Goal: Task Accomplishment & Management: Manage account settings

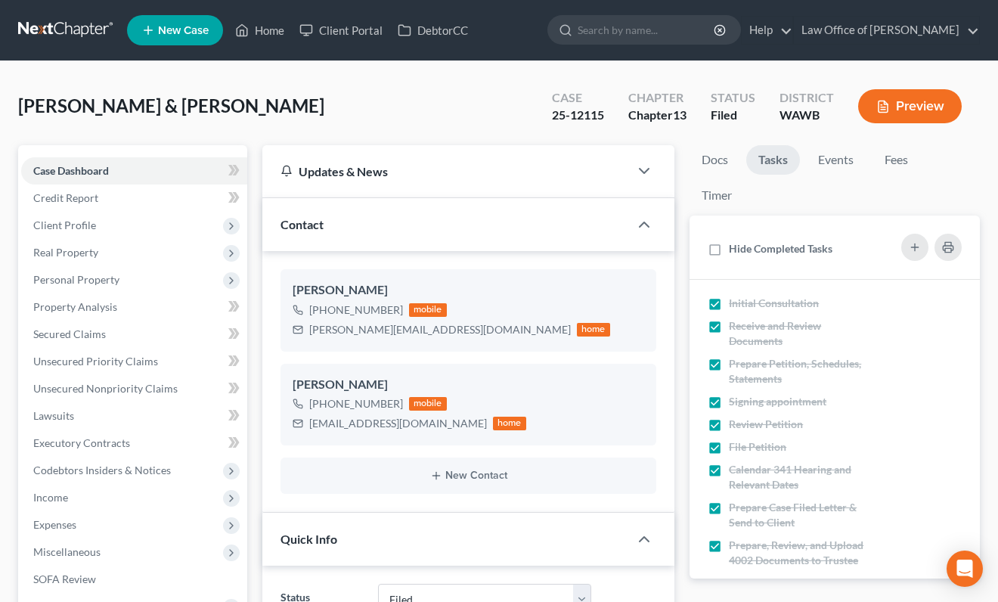
select select "3"
select select "6"
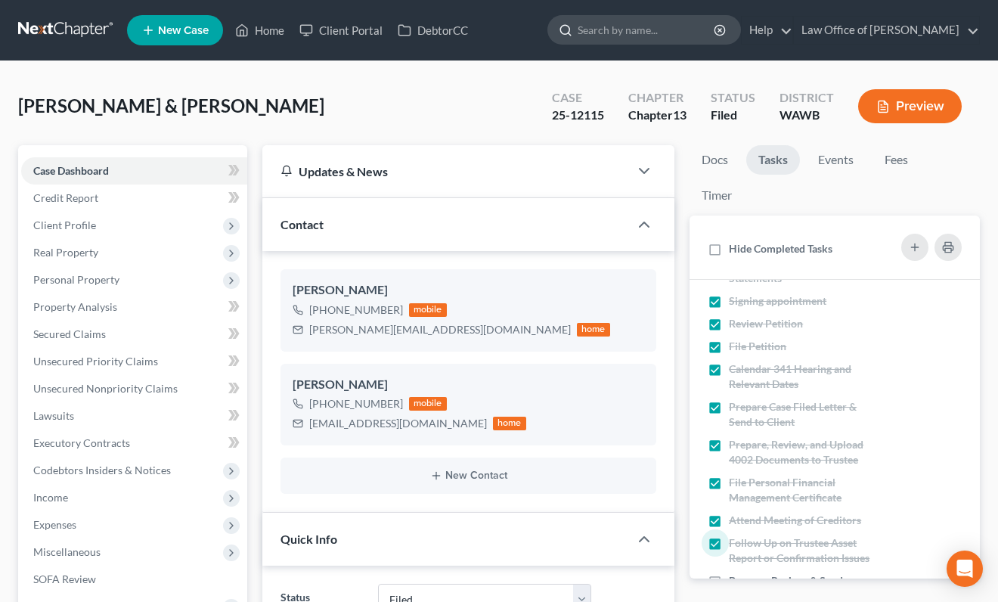
click at [685, 37] on input "search" at bounding box center [647, 30] width 138 height 28
type input "hunter"
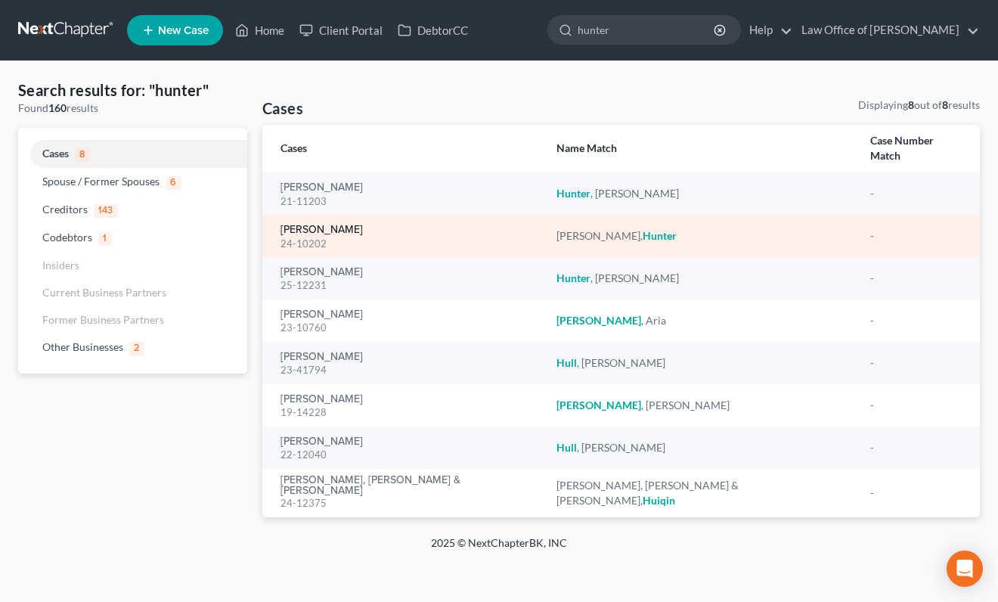
click at [324, 225] on link "[PERSON_NAME]" at bounding box center [322, 230] width 82 height 11
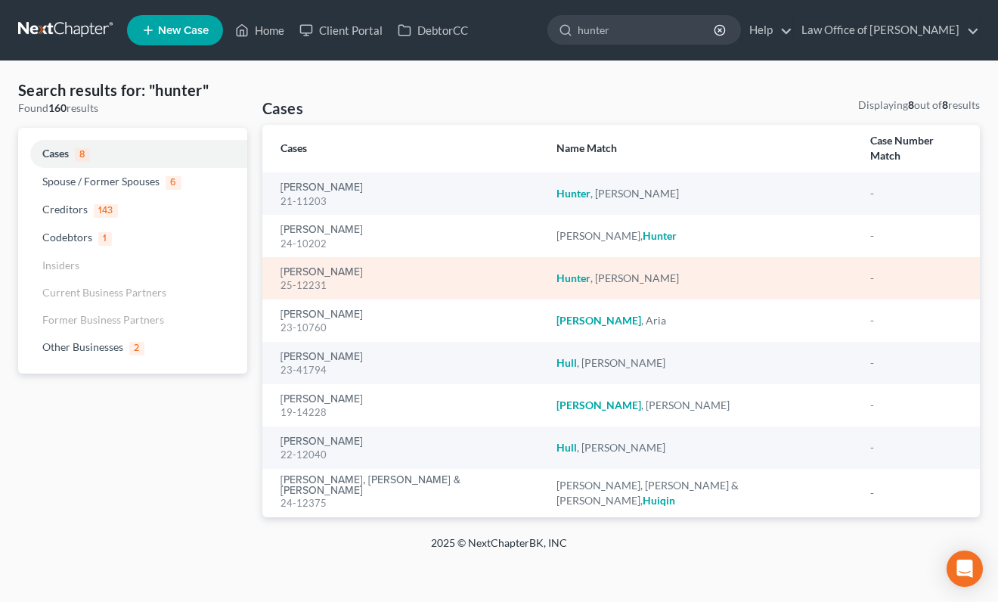
select select "3"
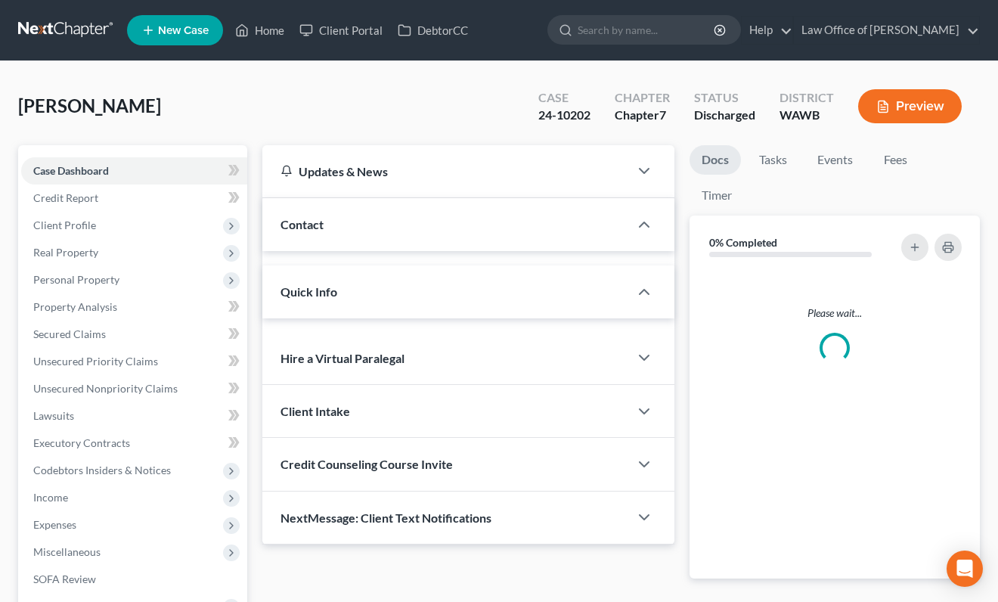
drag, startPoint x: 324, startPoint y: 215, endPoint x: 353, endPoint y: 256, distance: 49.9
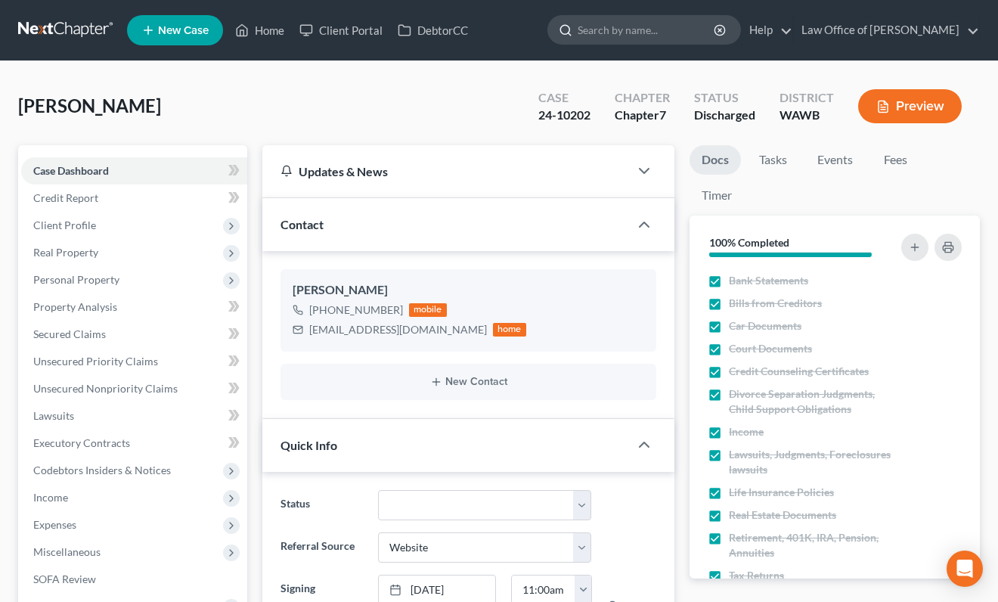
click at [666, 34] on input "search" at bounding box center [647, 30] width 138 height 28
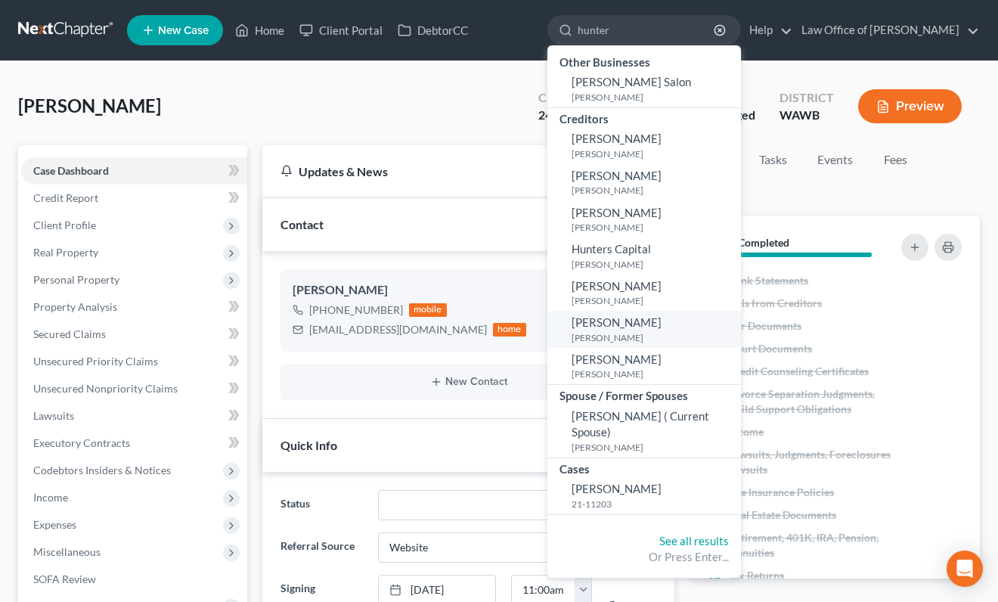
type input "hunter"
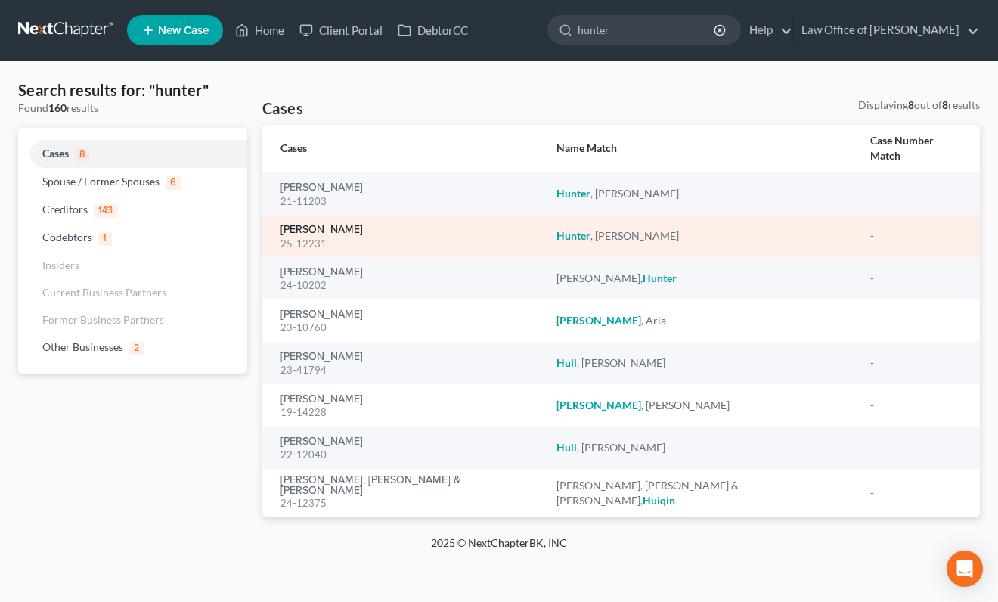
click at [321, 225] on link "[PERSON_NAME]" at bounding box center [322, 230] width 82 height 11
select select "6"
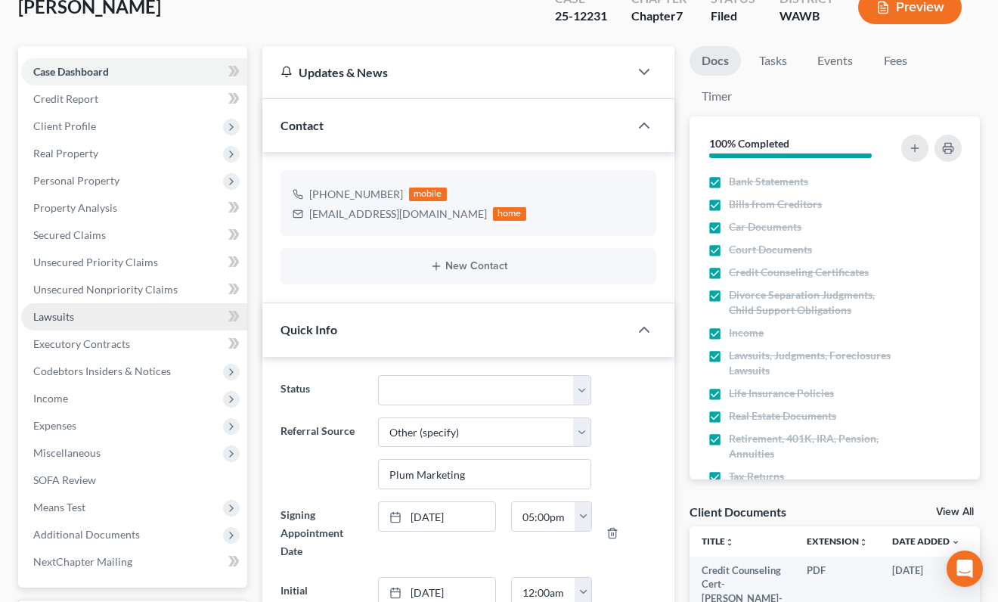
scroll to position [95, 0]
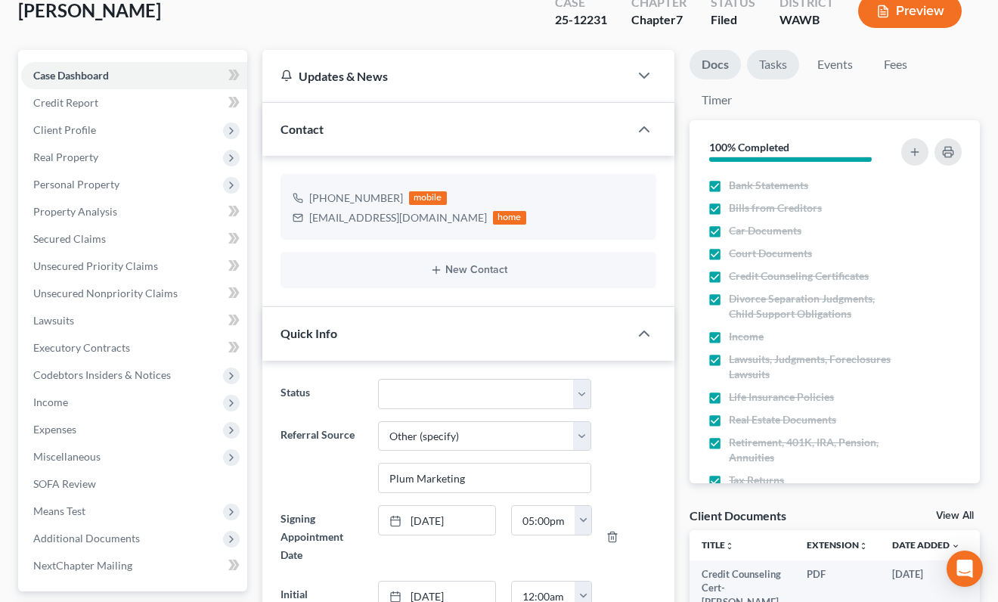
click at [790, 67] on link "Tasks" at bounding box center [773, 64] width 52 height 29
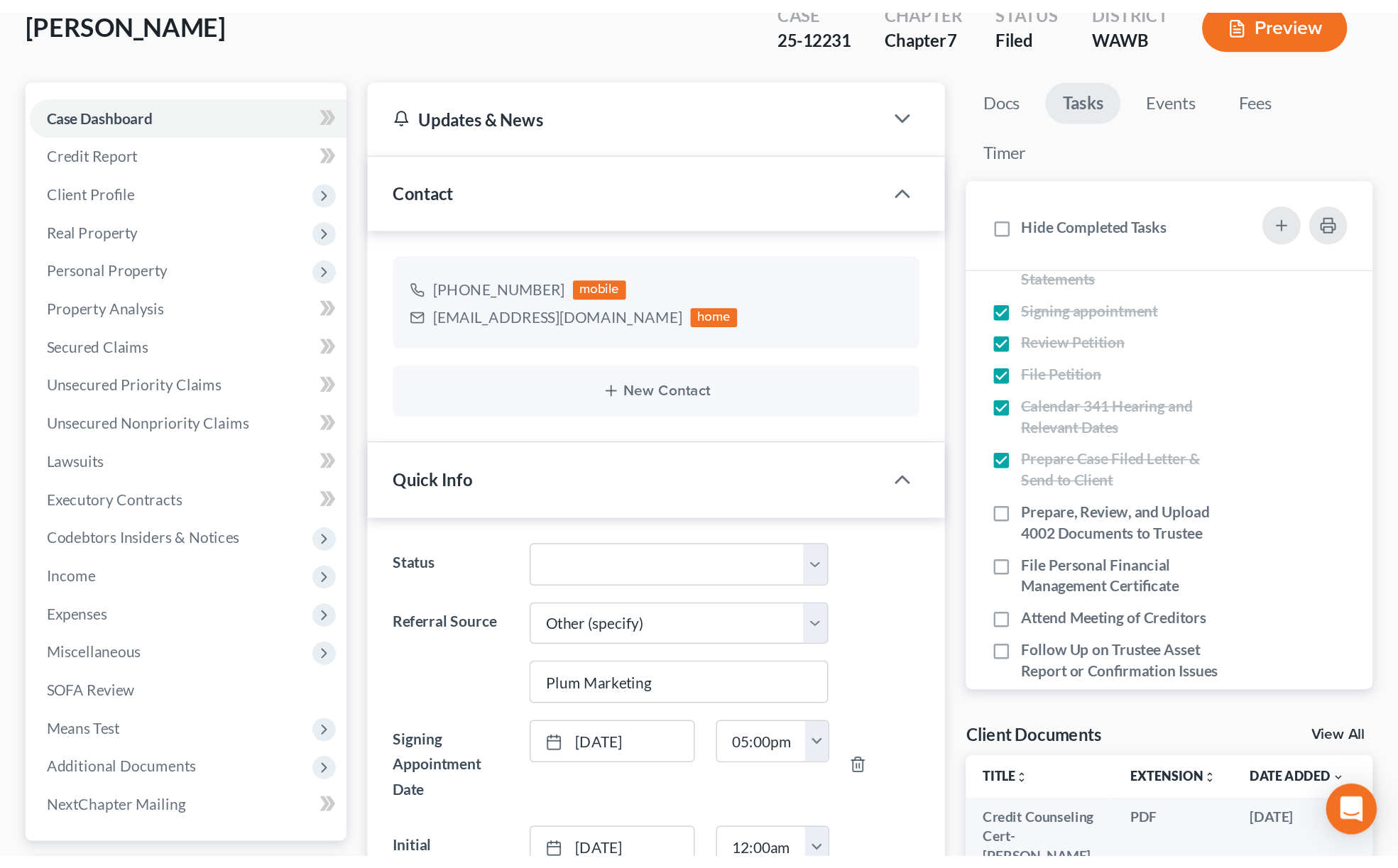
scroll to position [179, 0]
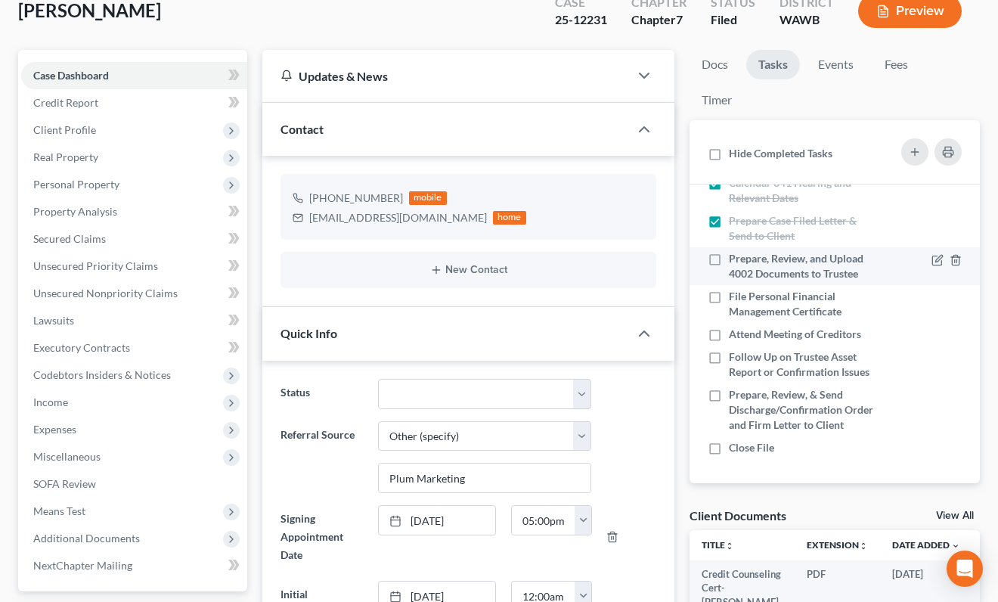
click at [729, 264] on label "Prepare, Review, and Upload 4002 Documents to Trustee" at bounding box center [802, 266] width 147 height 30
click at [735, 261] on input "Prepare, Review, and Upload 4002 Documents to Trustee" at bounding box center [740, 256] width 10 height 10
checkbox input "true"
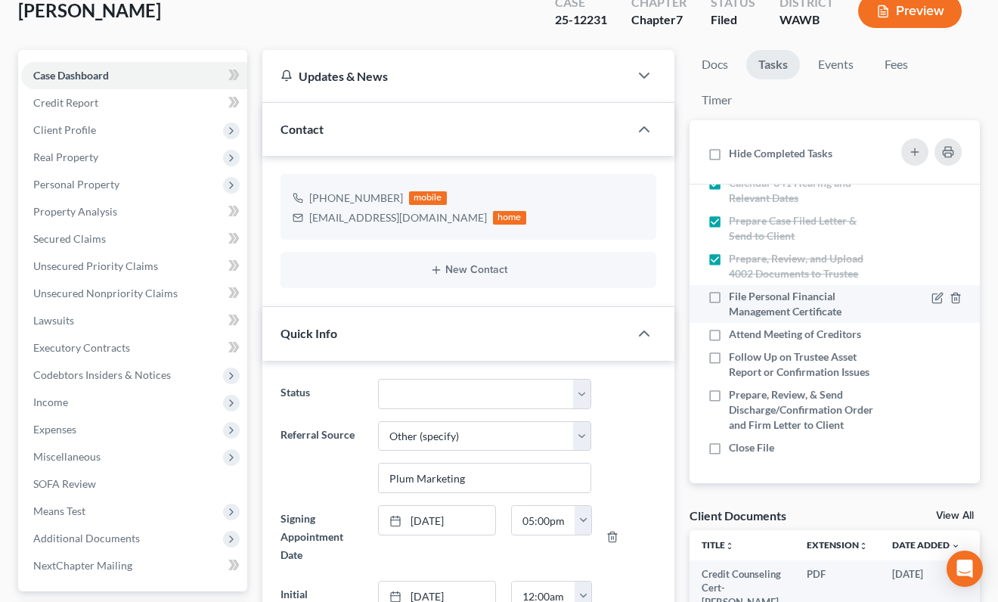
click at [729, 289] on label "File Personal Financial Management Certificate" at bounding box center [802, 304] width 147 height 30
click at [735, 289] on input "File Personal Financial Management Certificate" at bounding box center [740, 294] width 10 height 10
checkbox input "true"
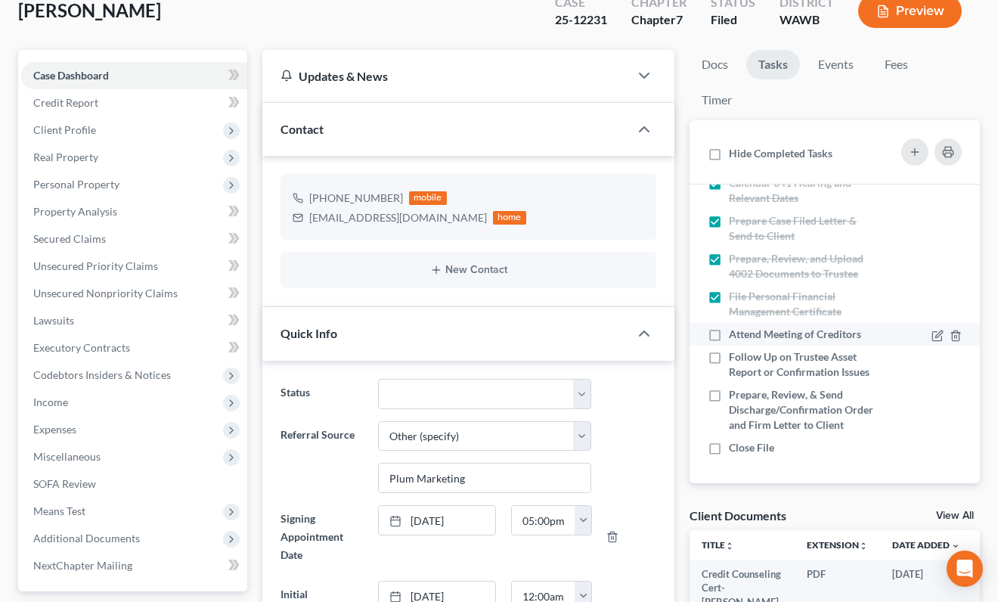
click at [729, 334] on label "Attend Meeting of Creditors" at bounding box center [801, 334] width 144 height 15
click at [735, 334] on input "Attend Meeting of Creditors" at bounding box center [740, 332] width 10 height 10
checkbox input "true"
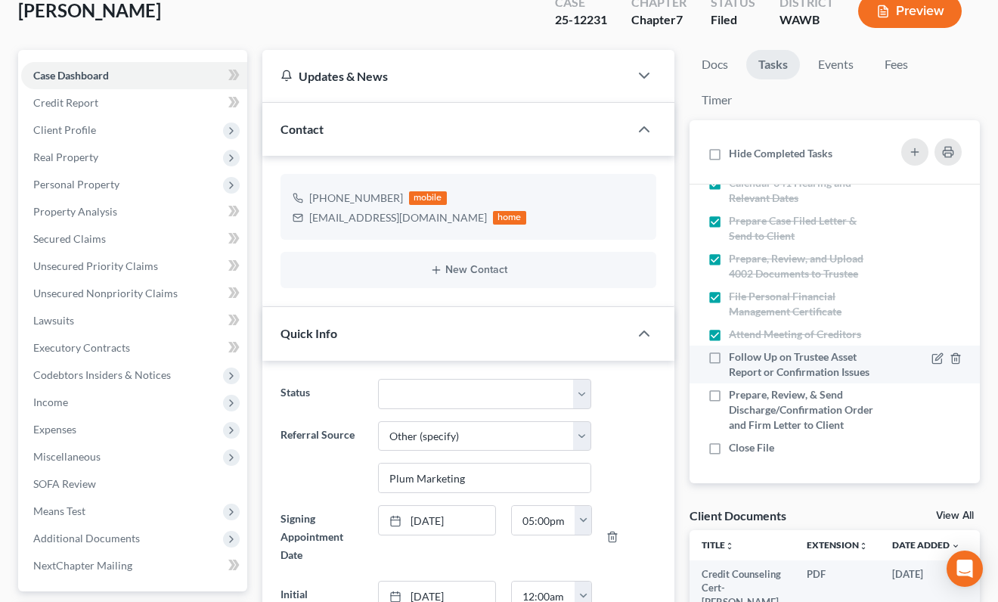
click at [729, 362] on label "Follow Up on Trustee Asset Report or Confirmation Issues" at bounding box center [802, 364] width 147 height 30
click at [735, 359] on input "Follow Up on Trustee Asset Report or Confirmation Issues" at bounding box center [740, 354] width 10 height 10
checkbox input "true"
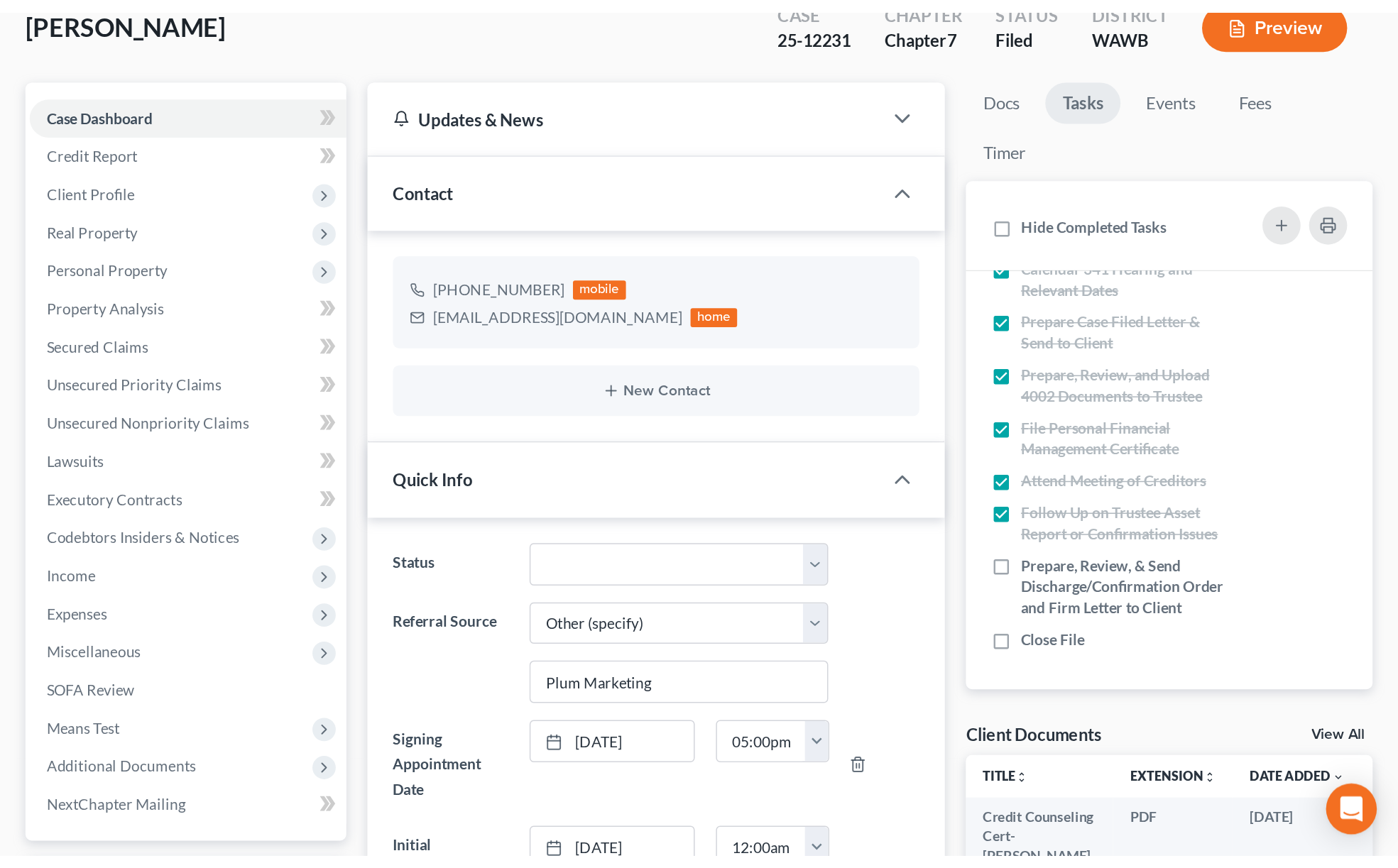
scroll to position [95, 0]
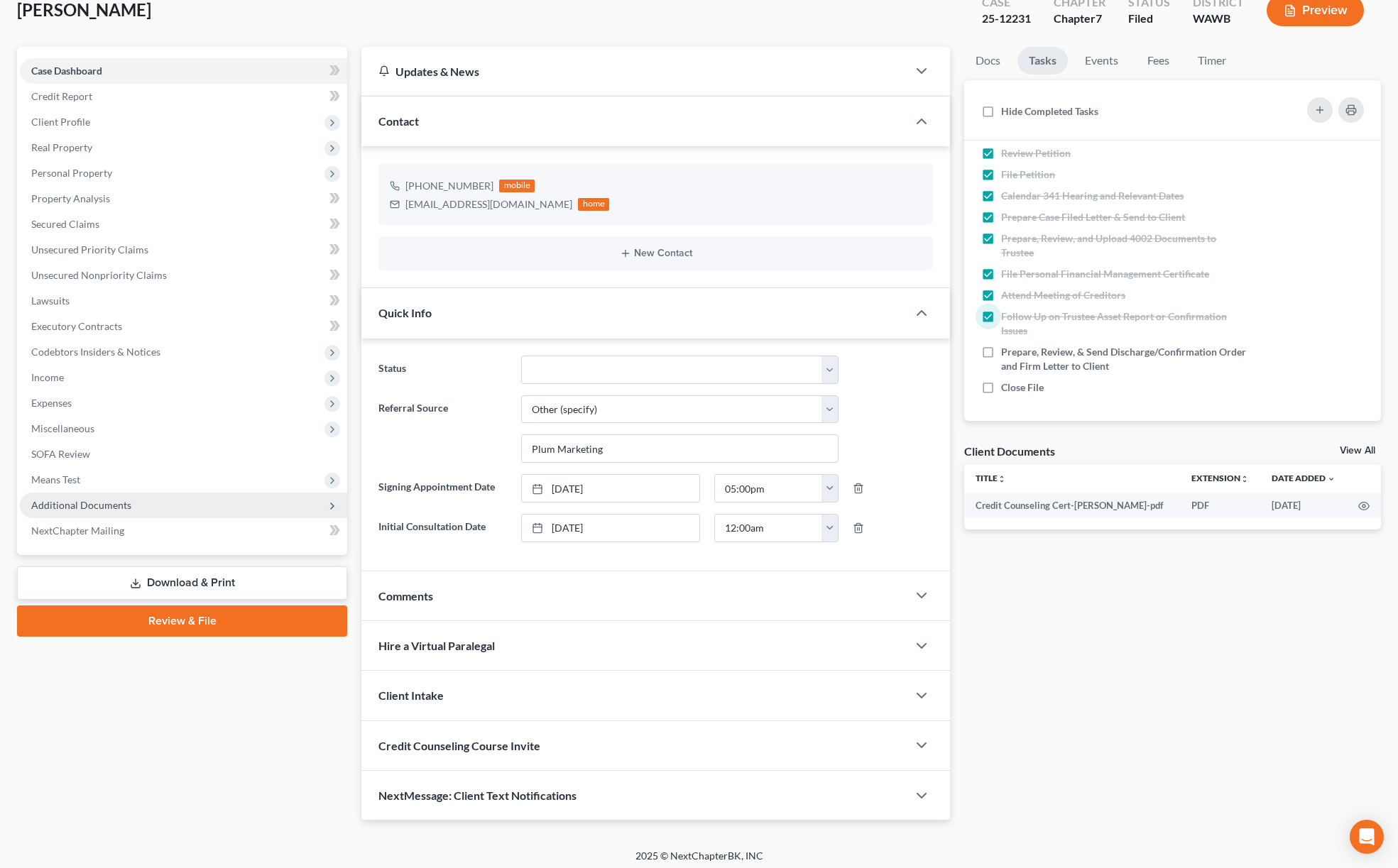
click at [185, 513] on span "Additional Documents" at bounding box center [183, 505] width 328 height 25
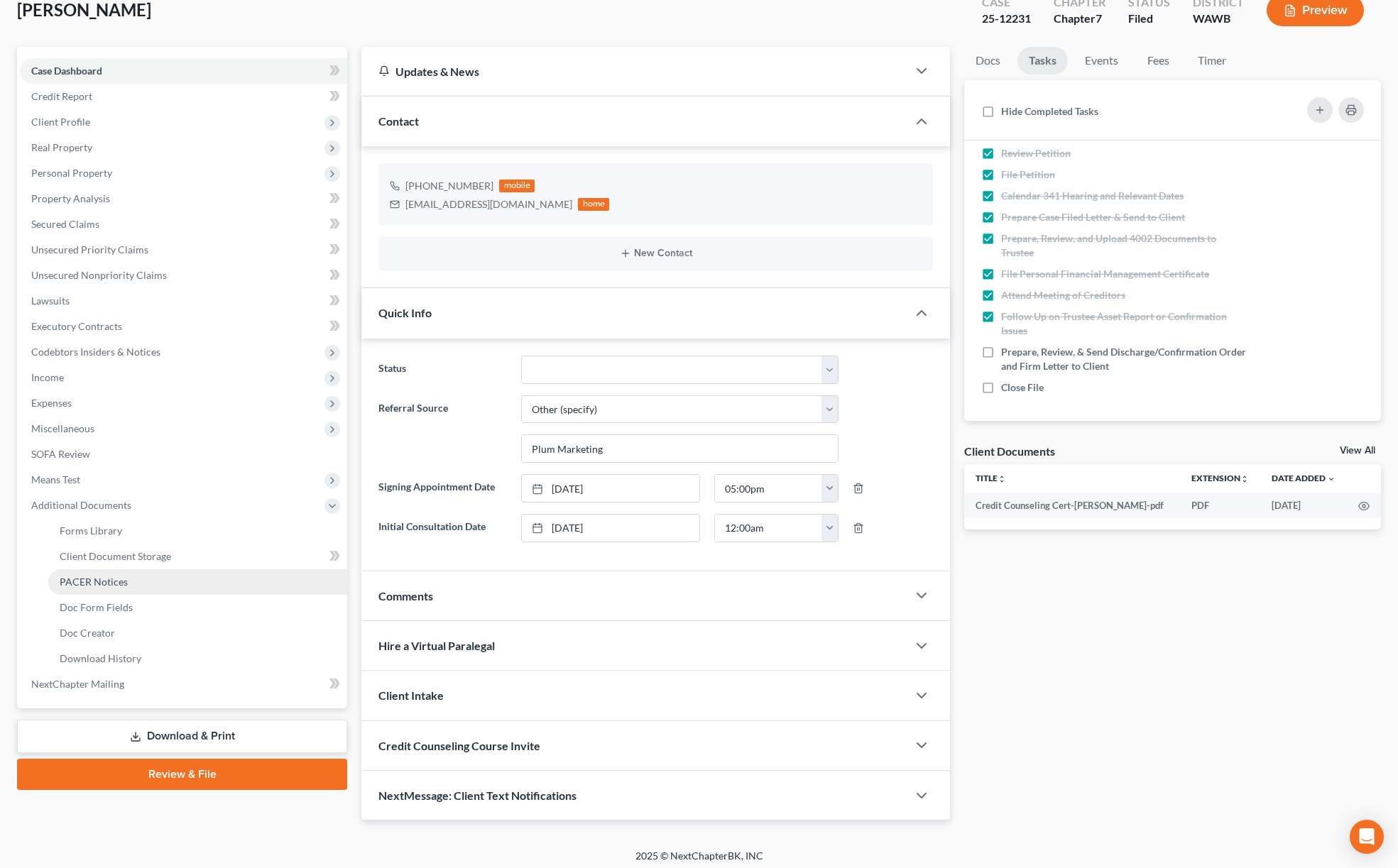
click at [149, 564] on link "PACER Notices" at bounding box center [197, 582] width 299 height 25
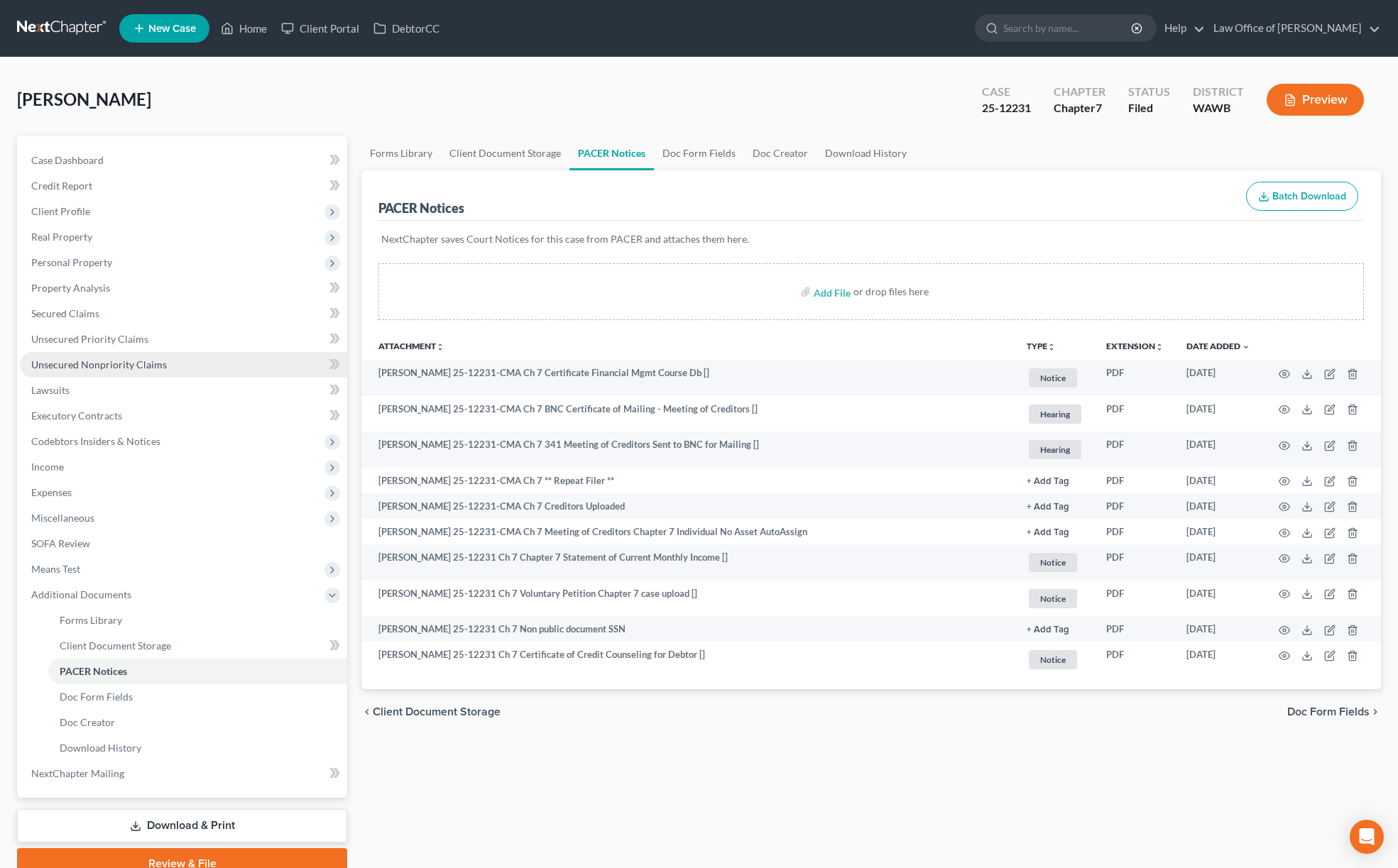
click at [153, 373] on link "Unsecured Nonpriority Claims" at bounding box center [183, 364] width 328 height 25
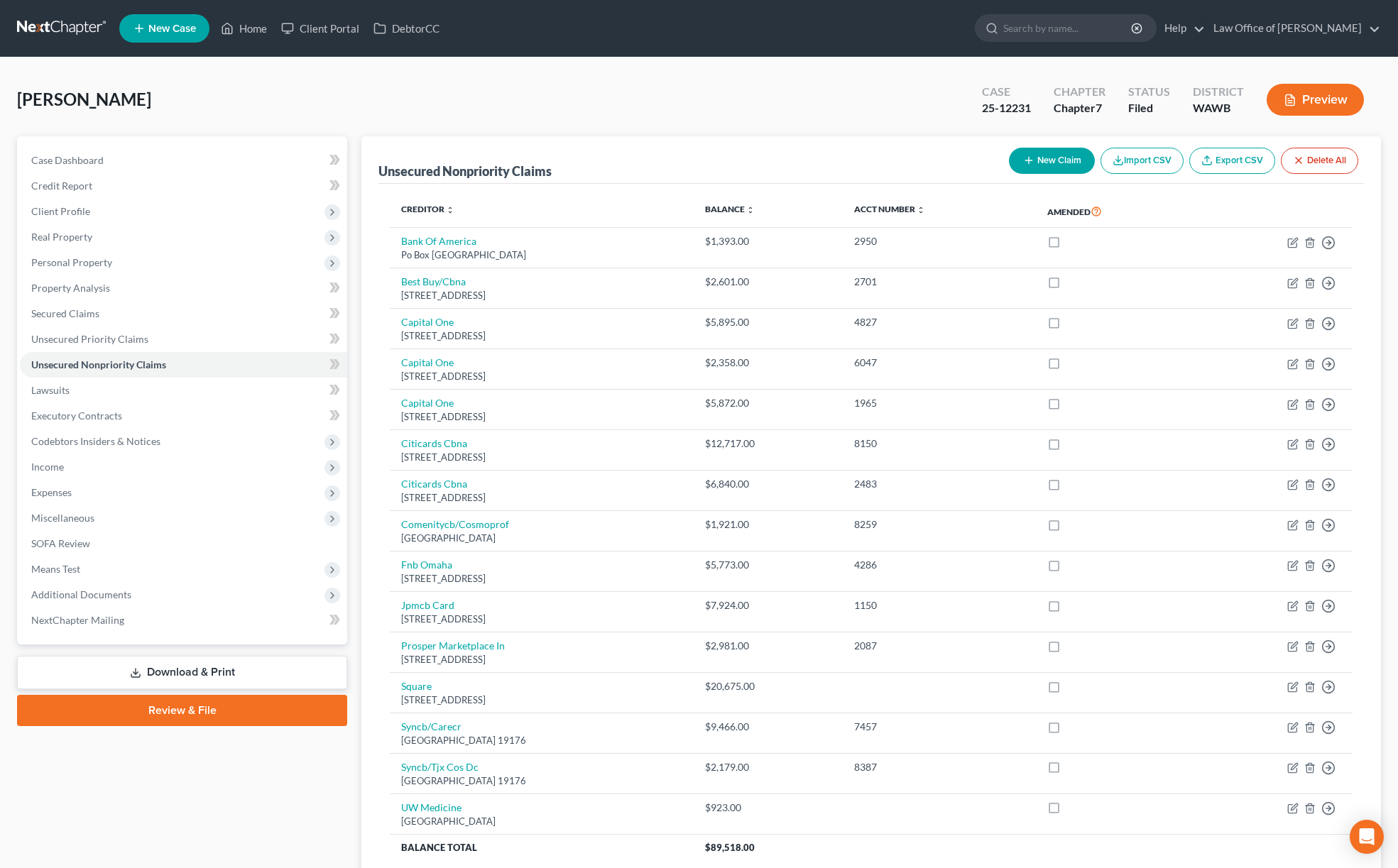
click at [74, 23] on link at bounding box center [62, 28] width 91 height 25
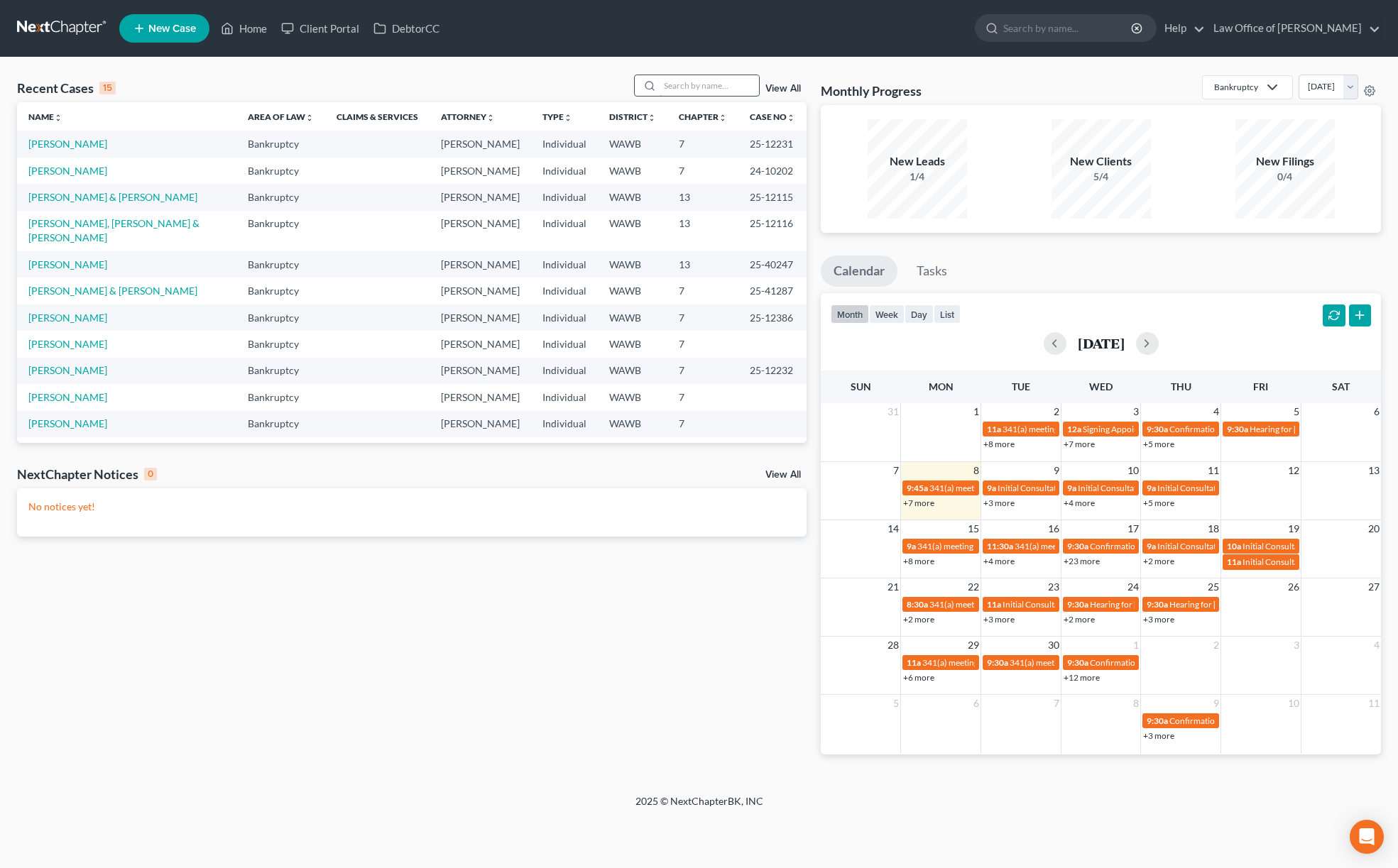
click at [716, 87] on input "search" at bounding box center [710, 85] width 100 height 21
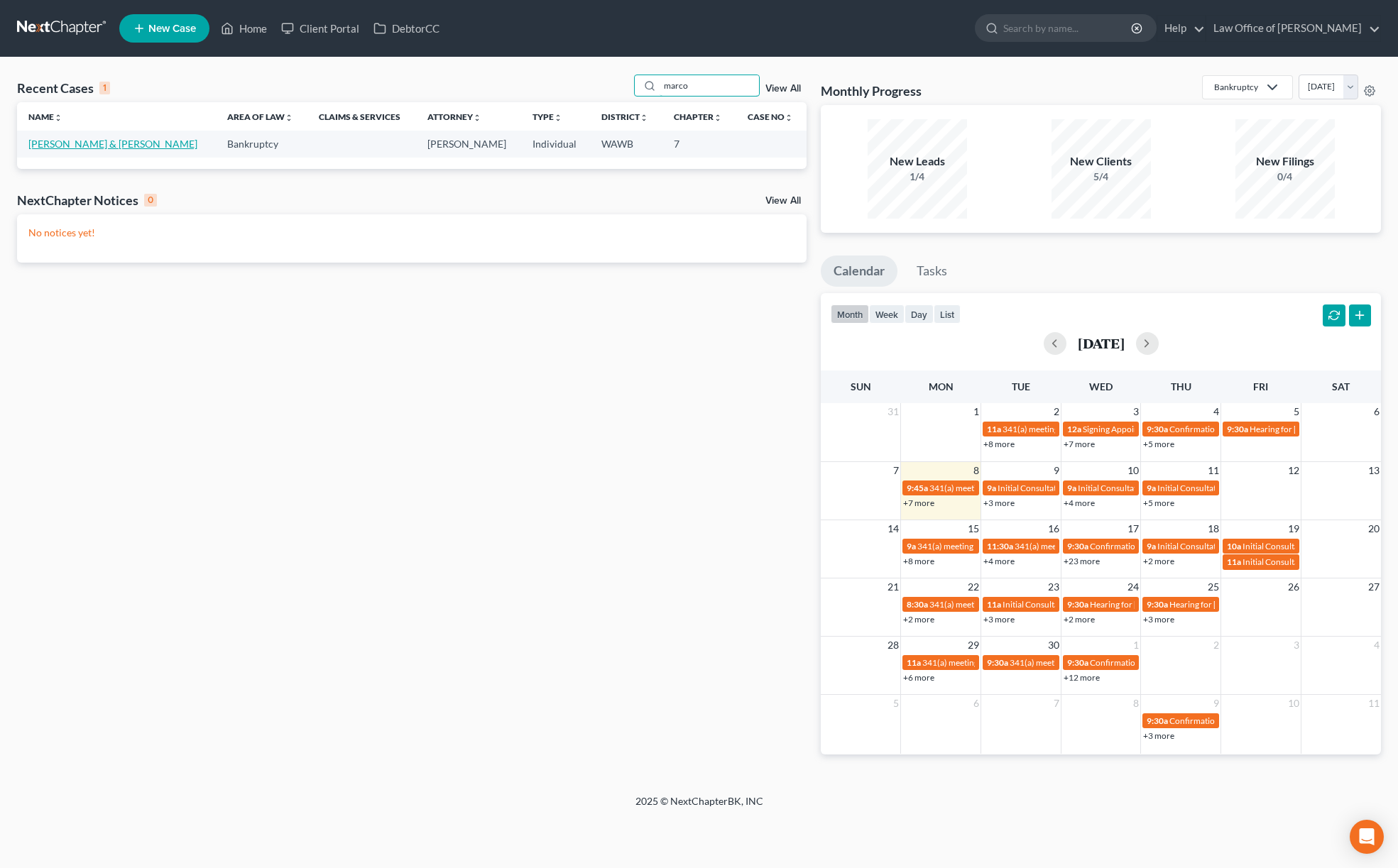
type input "marco"
click at [139, 146] on link "[PERSON_NAME] & [PERSON_NAME]" at bounding box center [113, 144] width 169 height 12
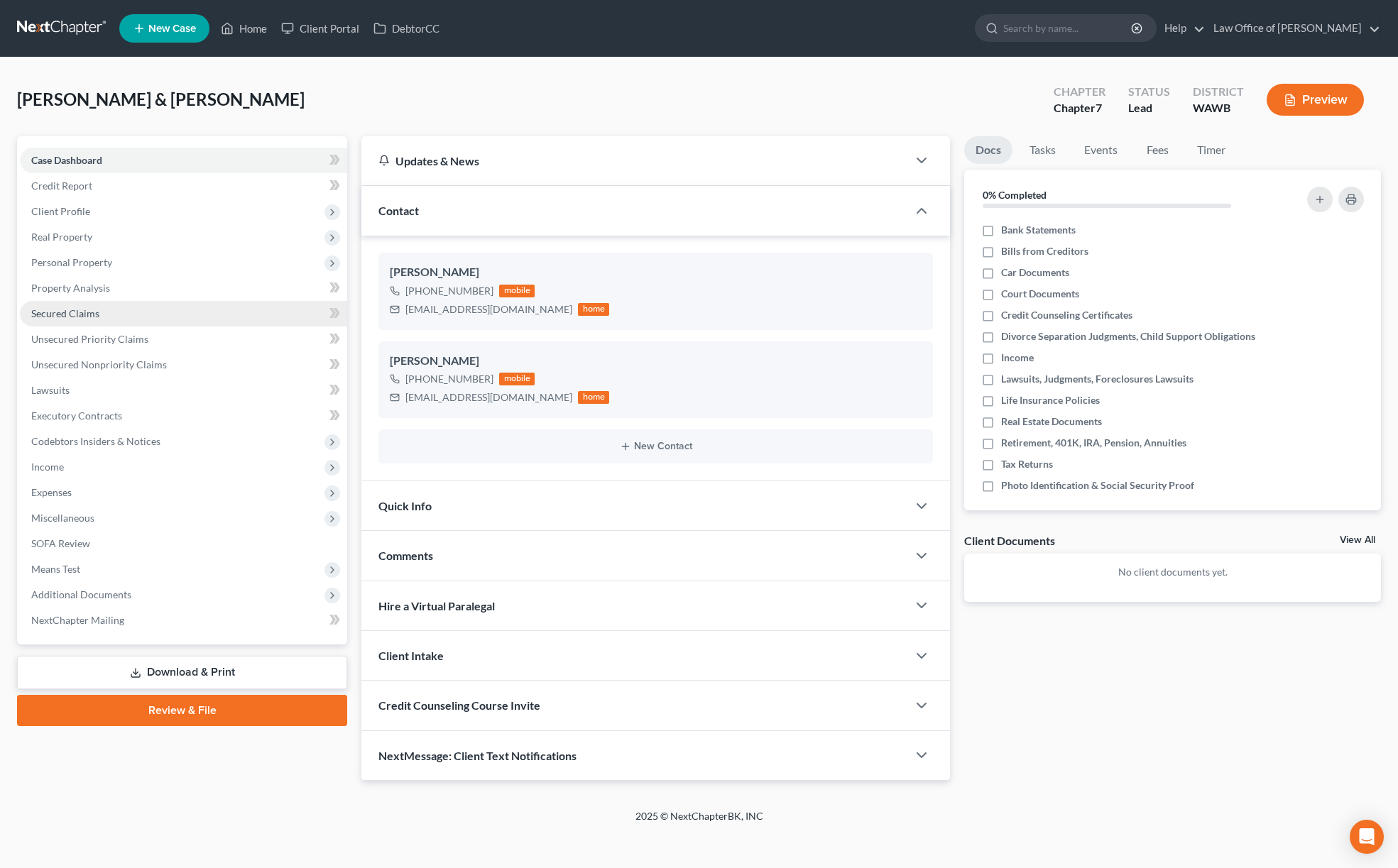
click at [69, 316] on span "Secured Claims" at bounding box center [65, 313] width 69 height 12
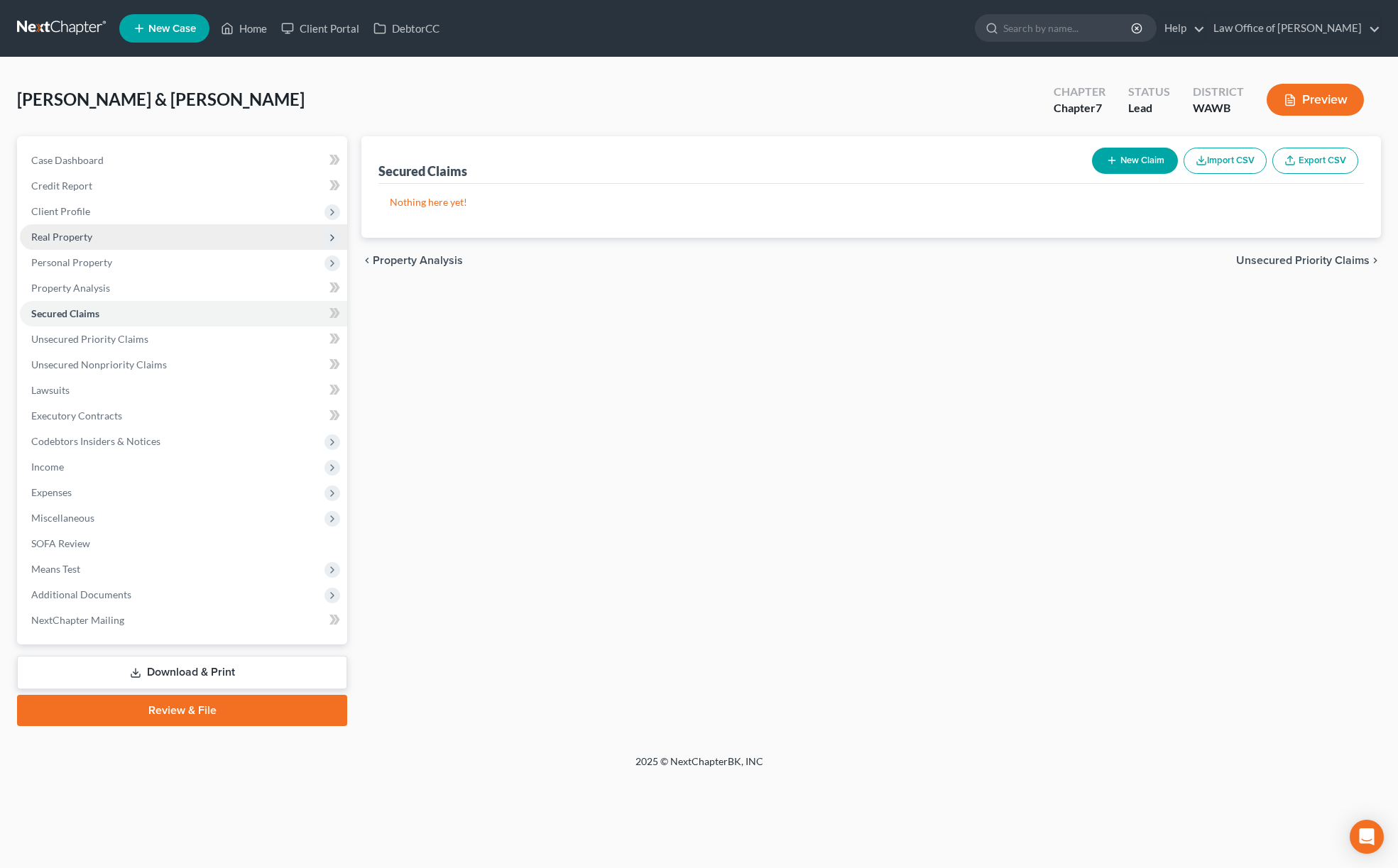
click at [57, 228] on span "Real Property" at bounding box center [183, 236] width 328 height 25
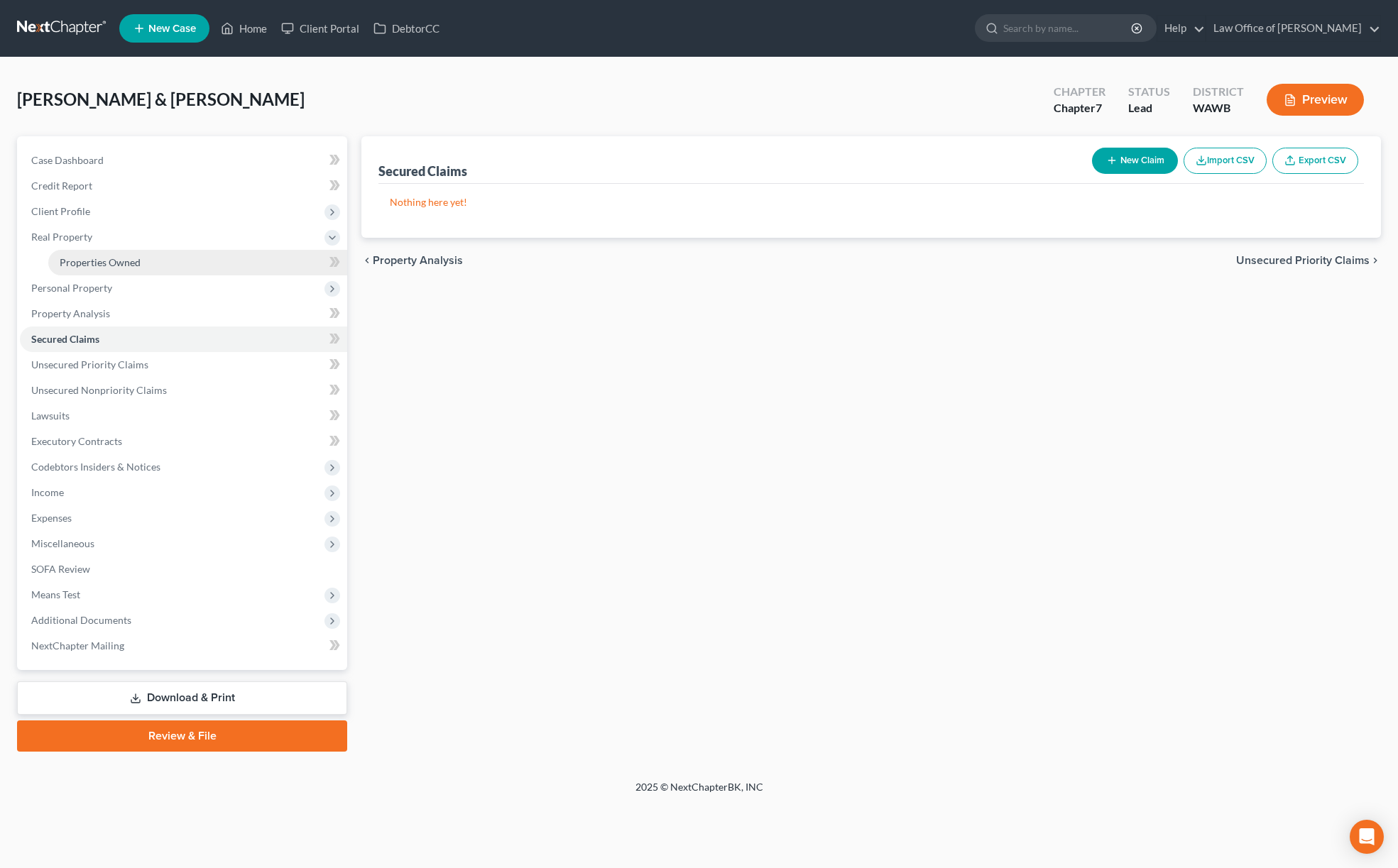
click at [77, 265] on span "Properties Owned" at bounding box center [100, 262] width 81 height 12
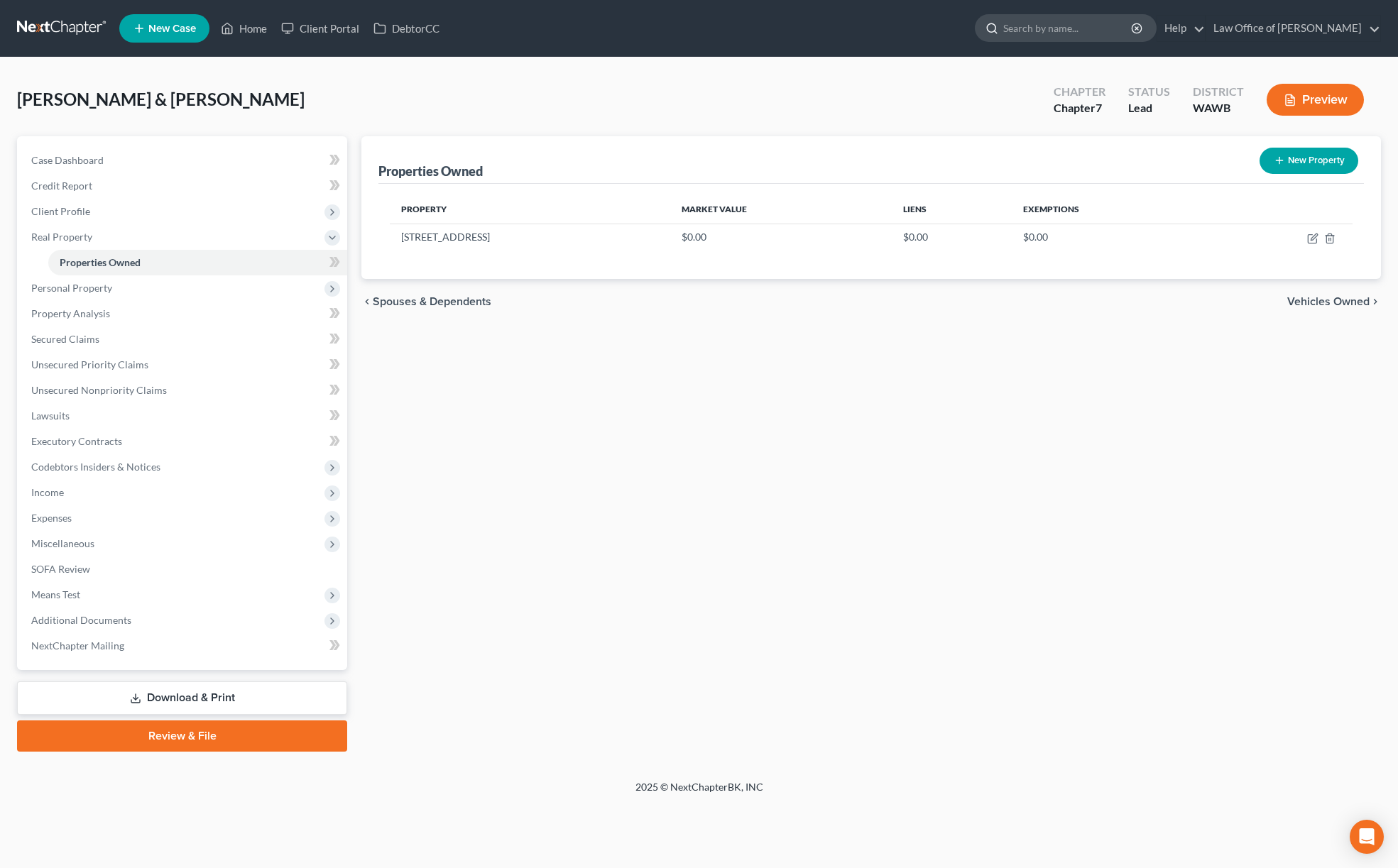
click at [1060, 30] on input "search" at bounding box center [1068, 28] width 130 height 26
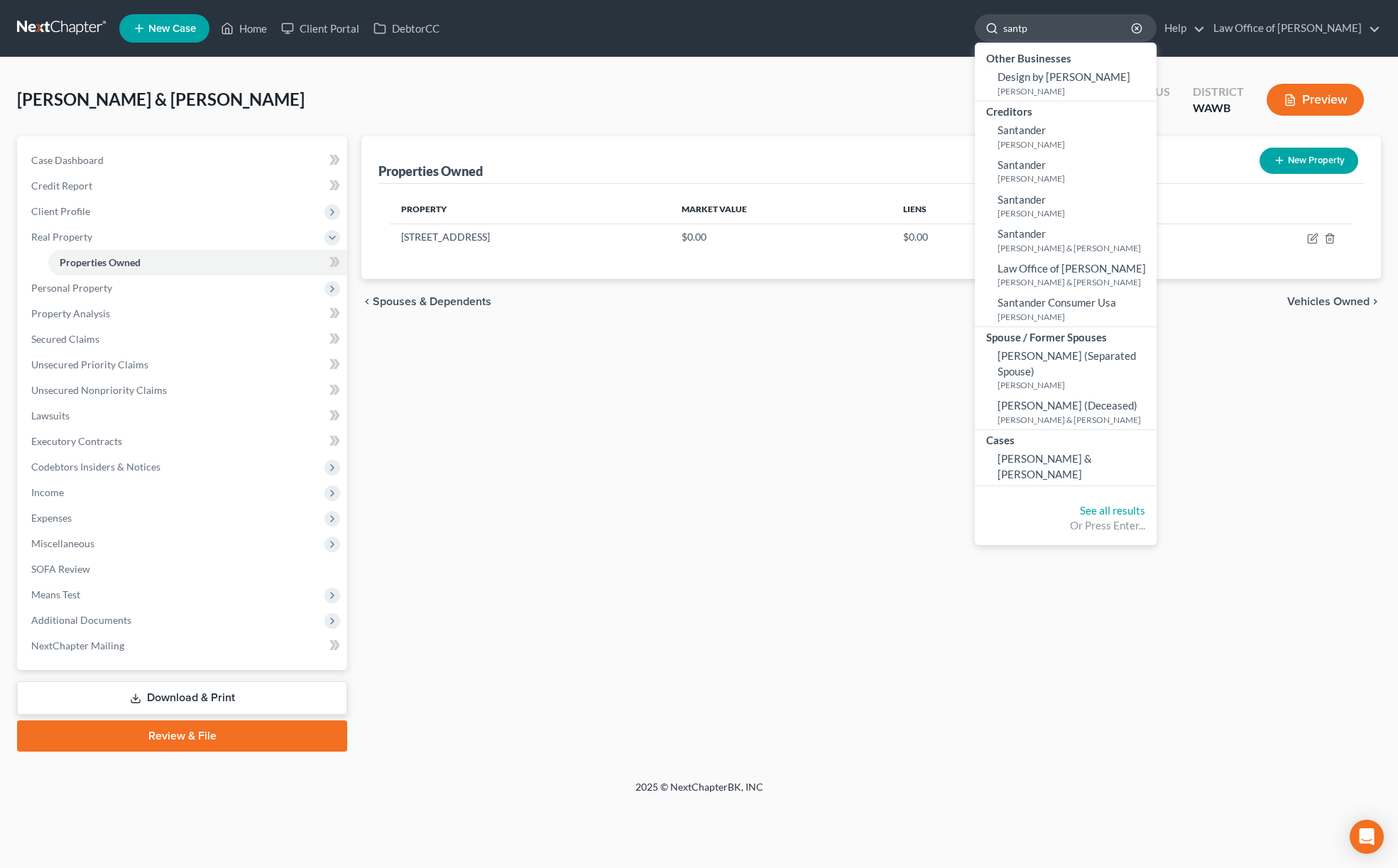
type input "santps"
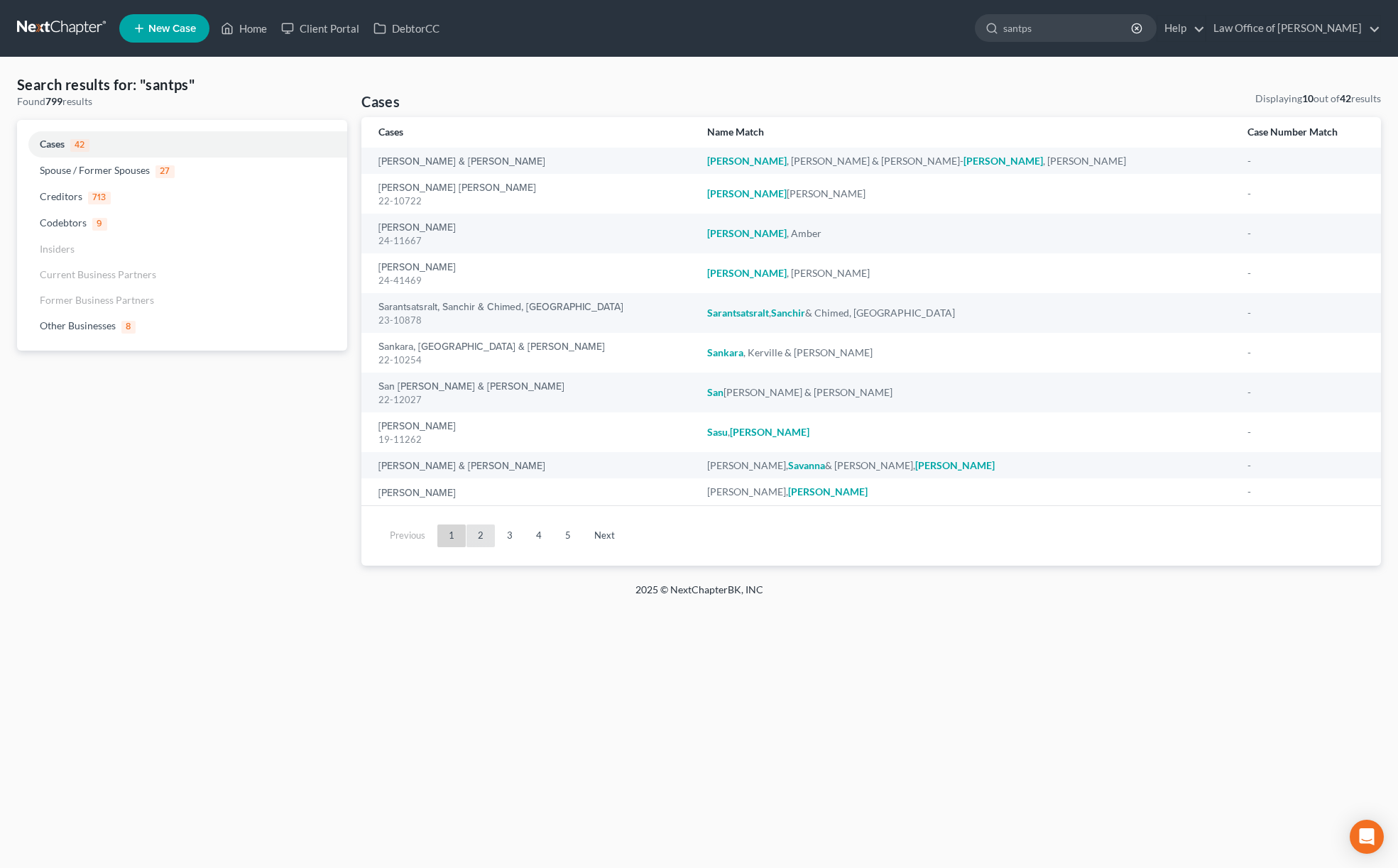
click at [484, 538] on link "2" at bounding box center [481, 536] width 28 height 23
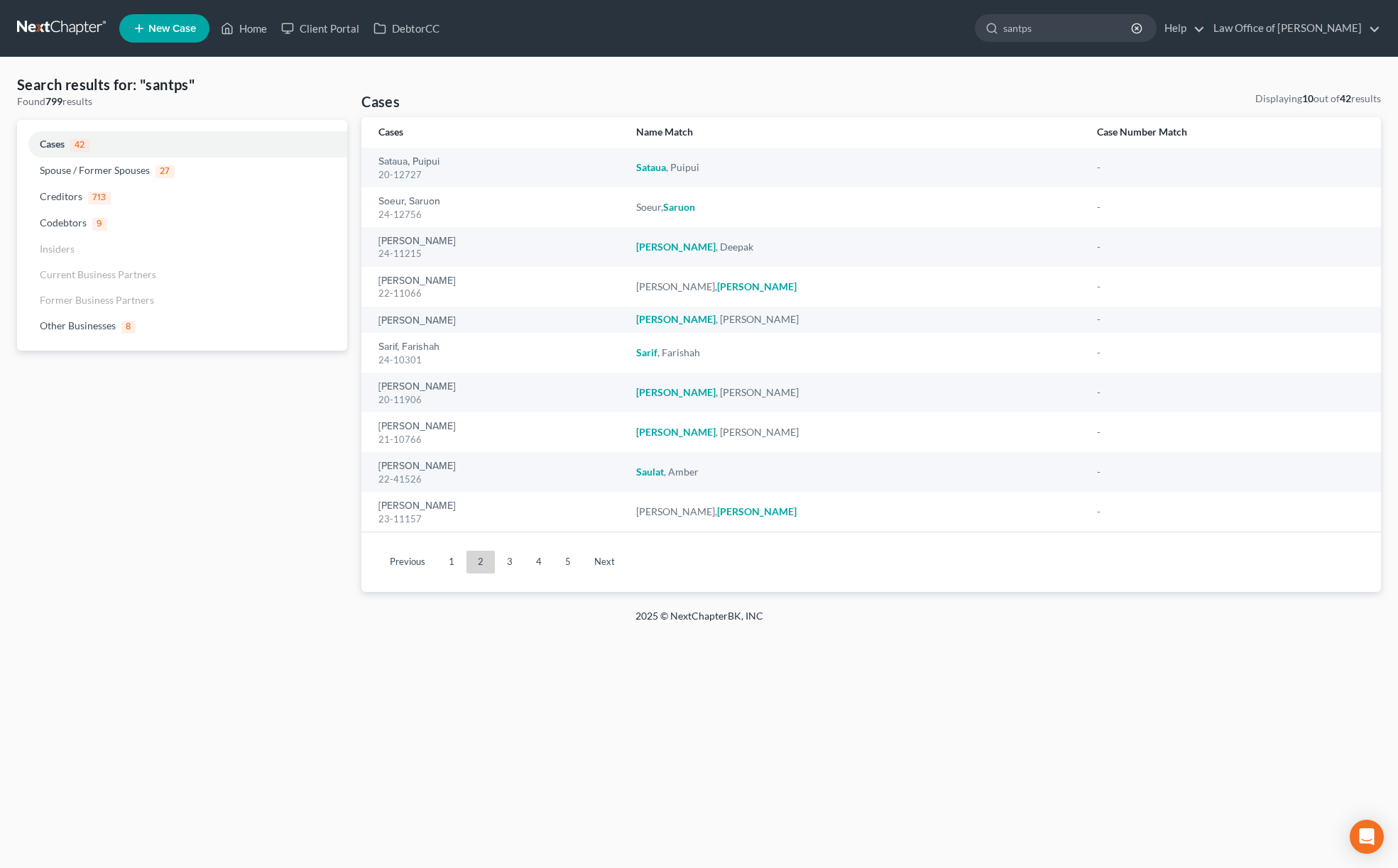
drag, startPoint x: 1083, startPoint y: 30, endPoint x: 713, endPoint y: -55, distance: 379.6
click at [713, 0] on html "Home New Case Client Portal DebtorCC Law Office of Lisa S. Tse lisa@lisatselaw.…" at bounding box center [699, 434] width 1398 height 868
type input "santos"
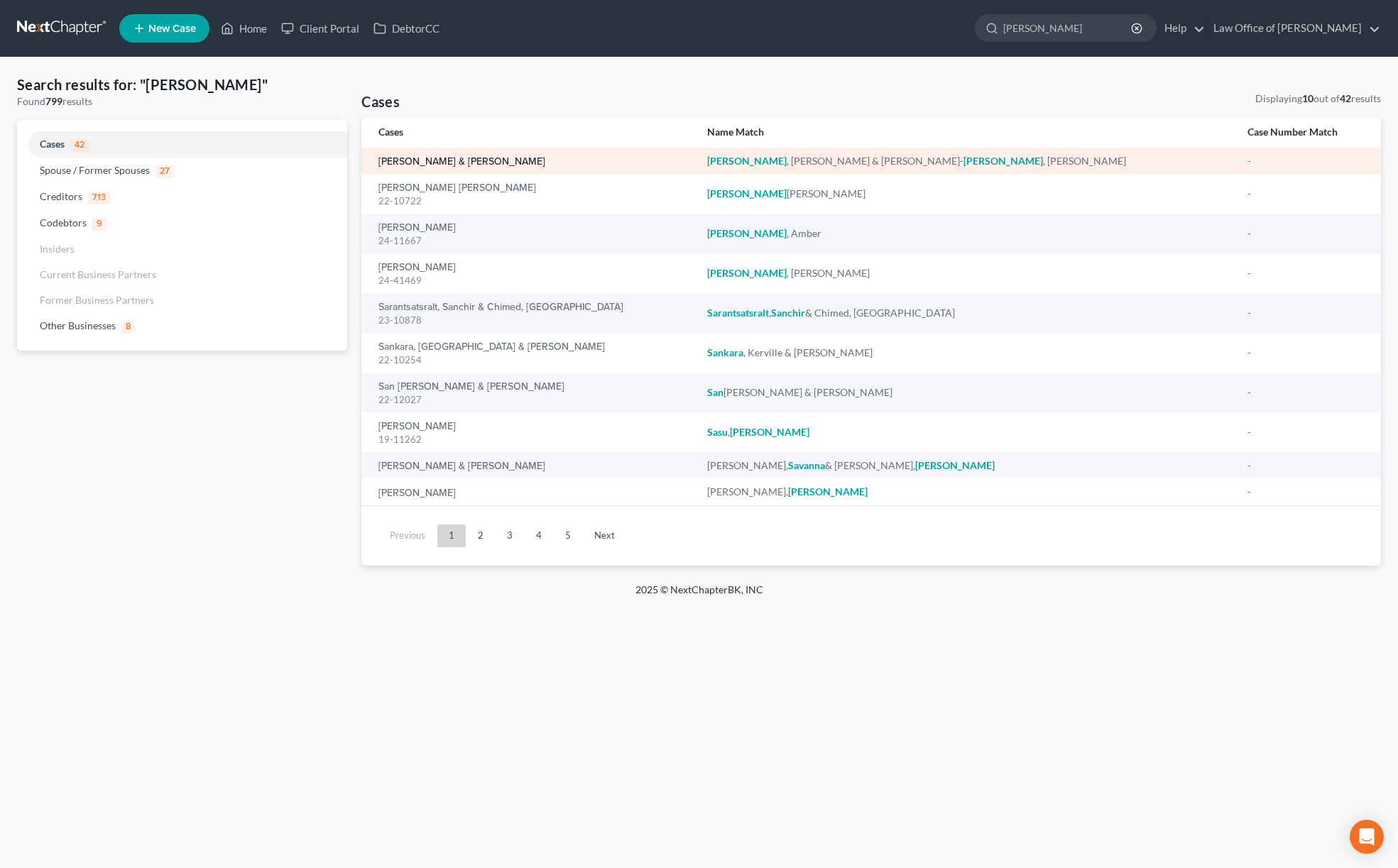
click at [438, 162] on link "[PERSON_NAME] & [PERSON_NAME]" at bounding box center [462, 161] width 167 height 10
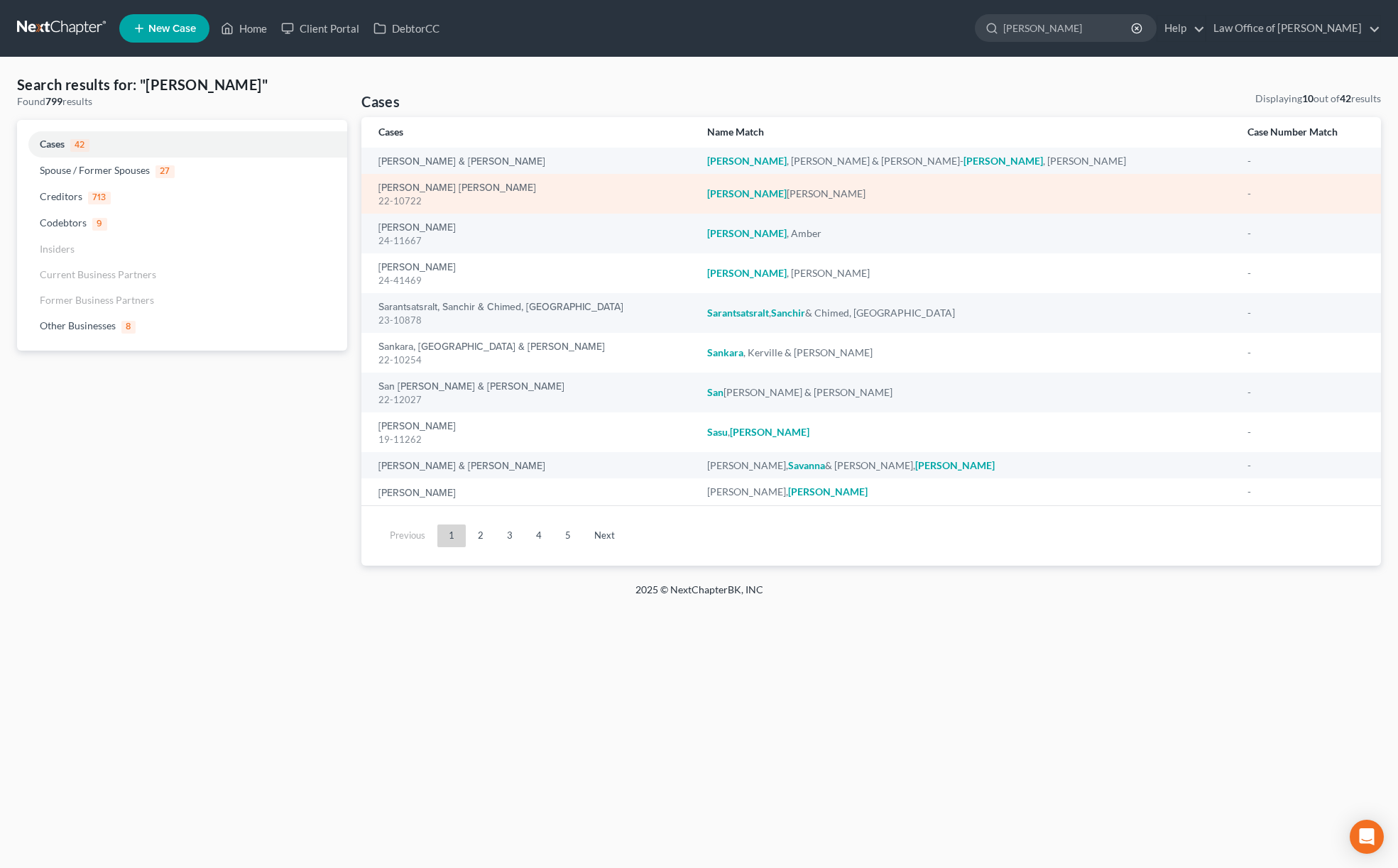
select select "6"
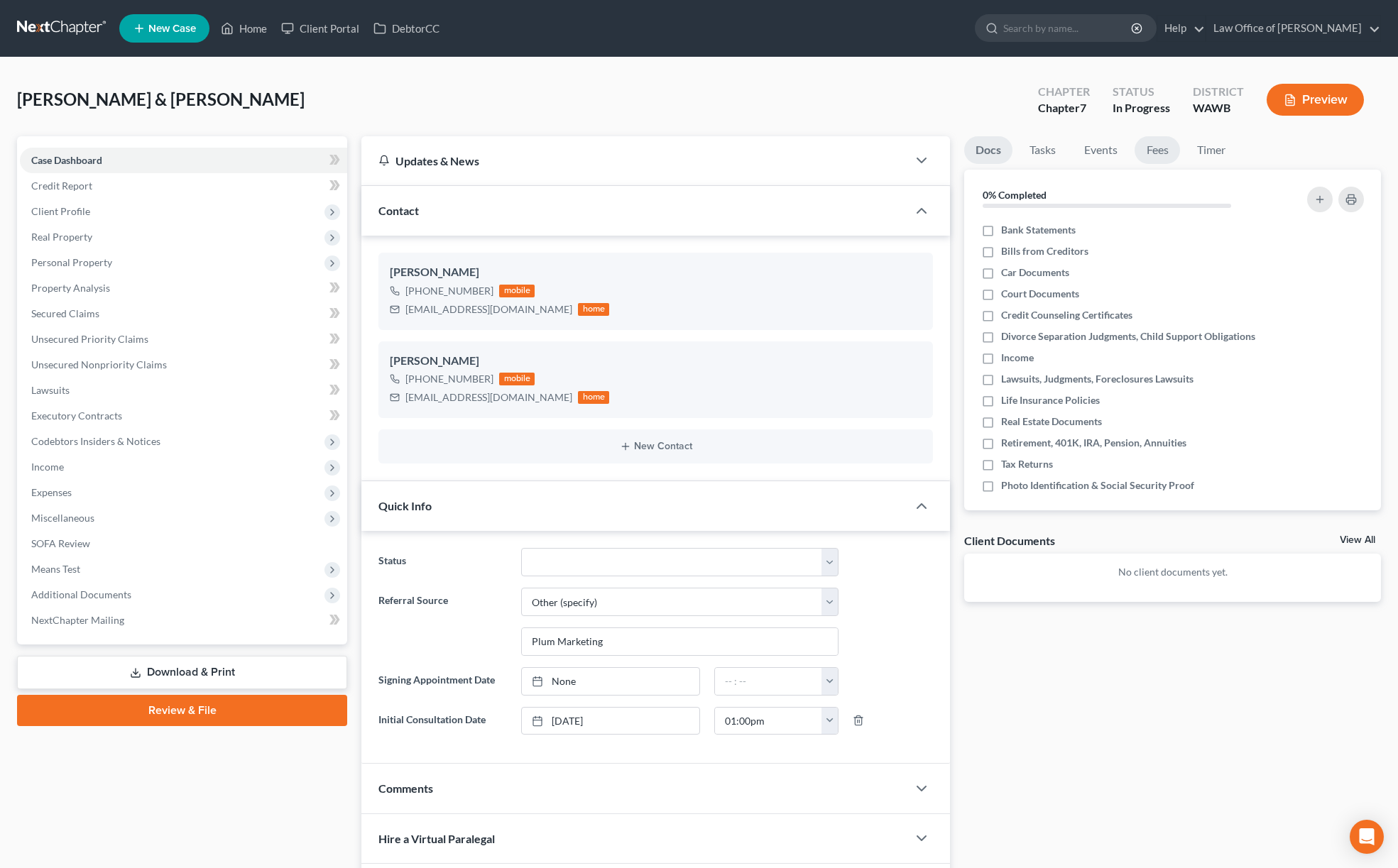
click at [1152, 145] on link "Fees" at bounding box center [1158, 149] width 45 height 27
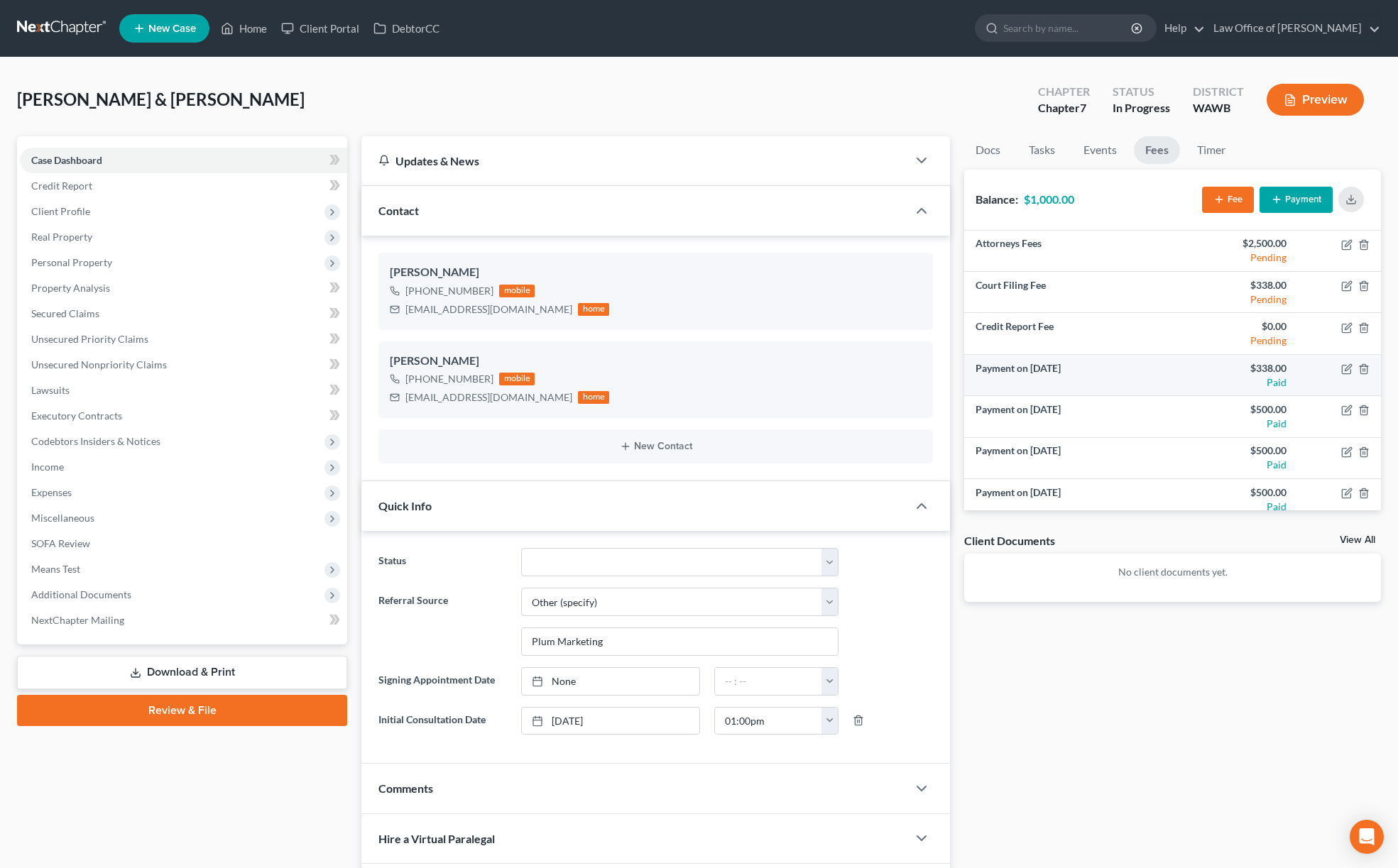
scroll to position [9, 0]
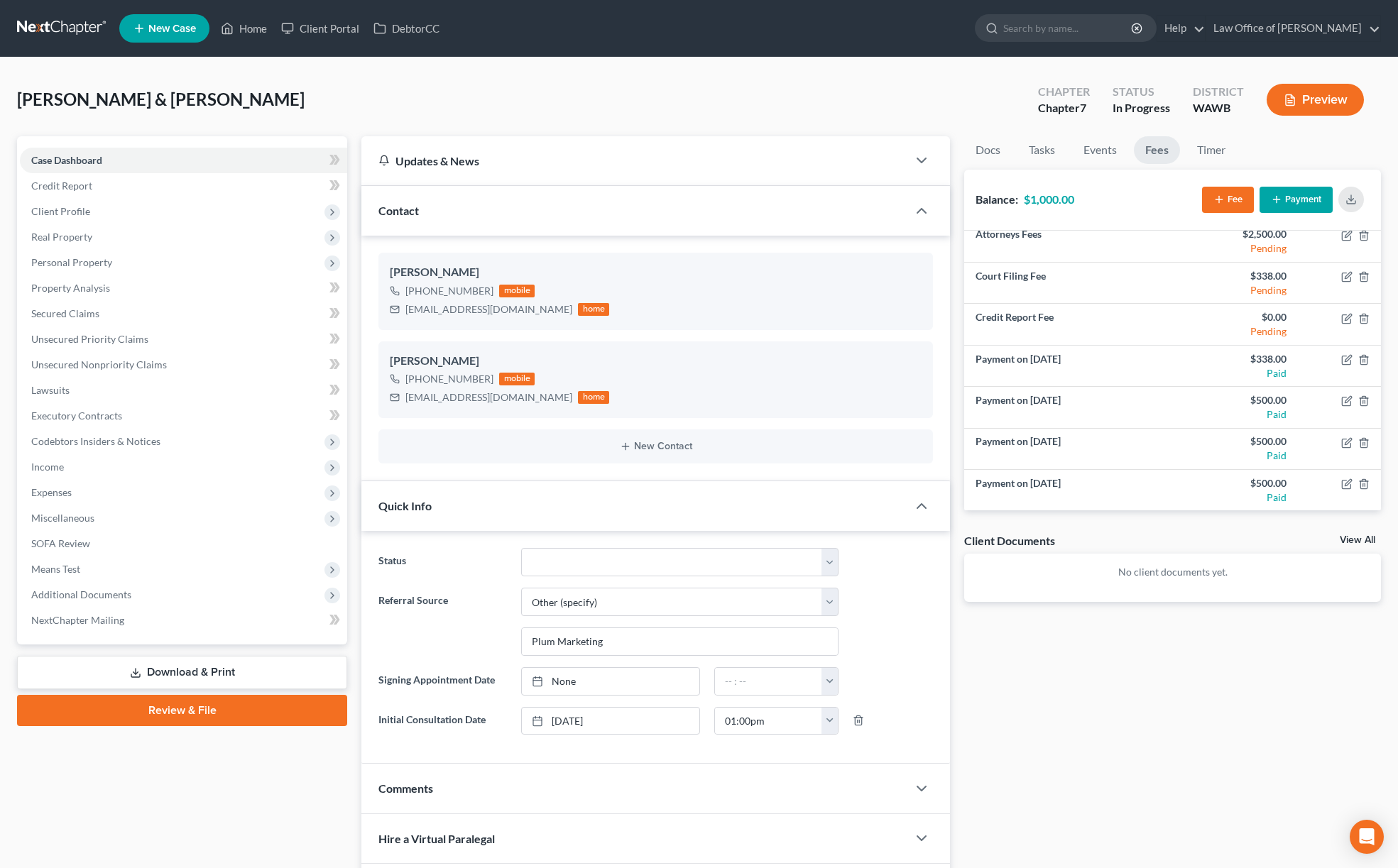
click at [73, 31] on link at bounding box center [62, 28] width 91 height 25
